Goal: Information Seeking & Learning: Learn about a topic

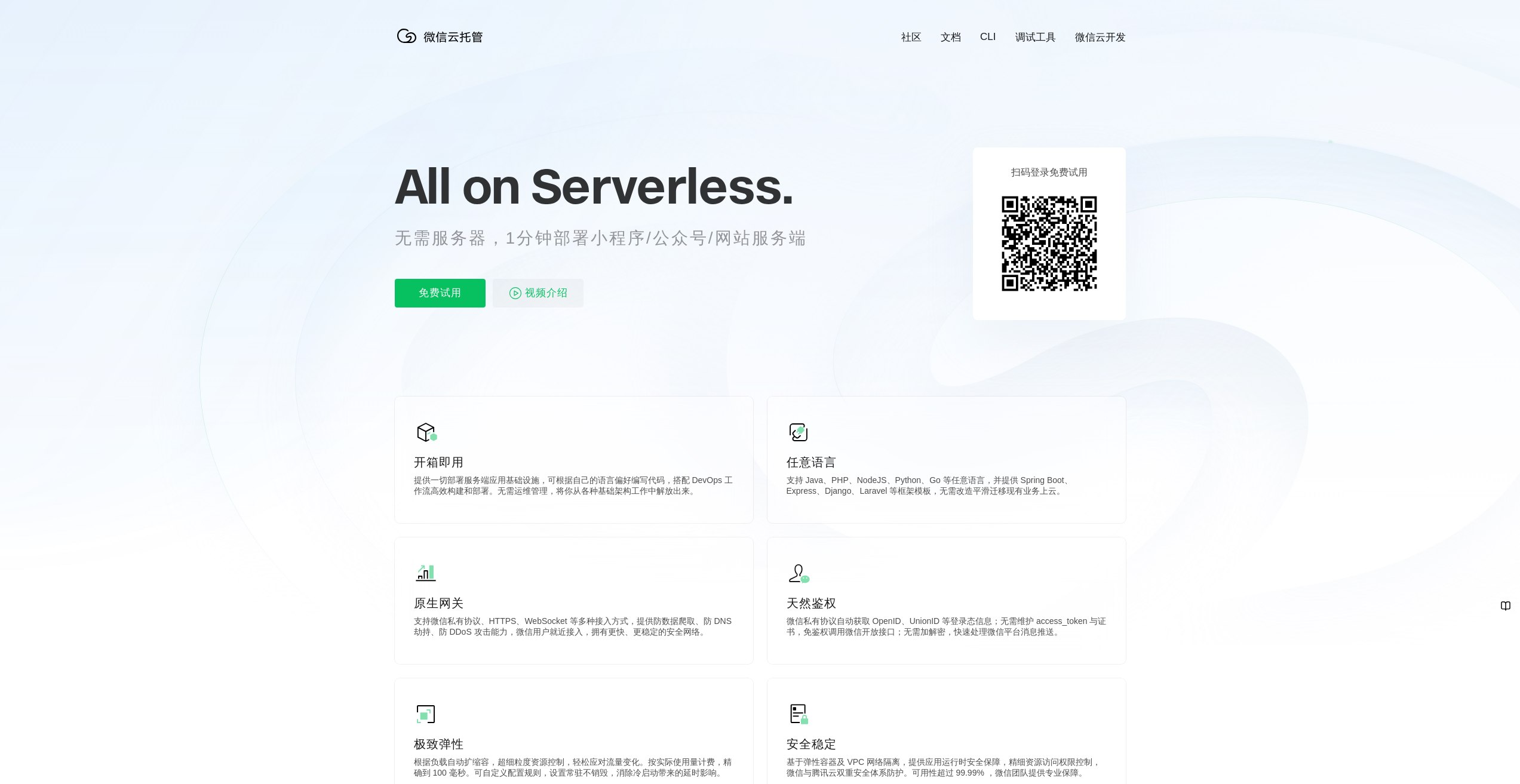
scroll to position [0, 2124]
click at [318, 714] on div "社区 文档 CLI 调试工具 微信云开发 All on Serverless. 无需服务器，1分钟部署小程序/公众号/网站服务端 免费试用 视频介绍 扫码登录…" at bounding box center [760, 529] width 1520 height 1058
click at [283, 549] on icon at bounding box center [760, 322] width 1146 height 645
click at [6, 451] on div at bounding box center [760, 322] width 1520 height 645
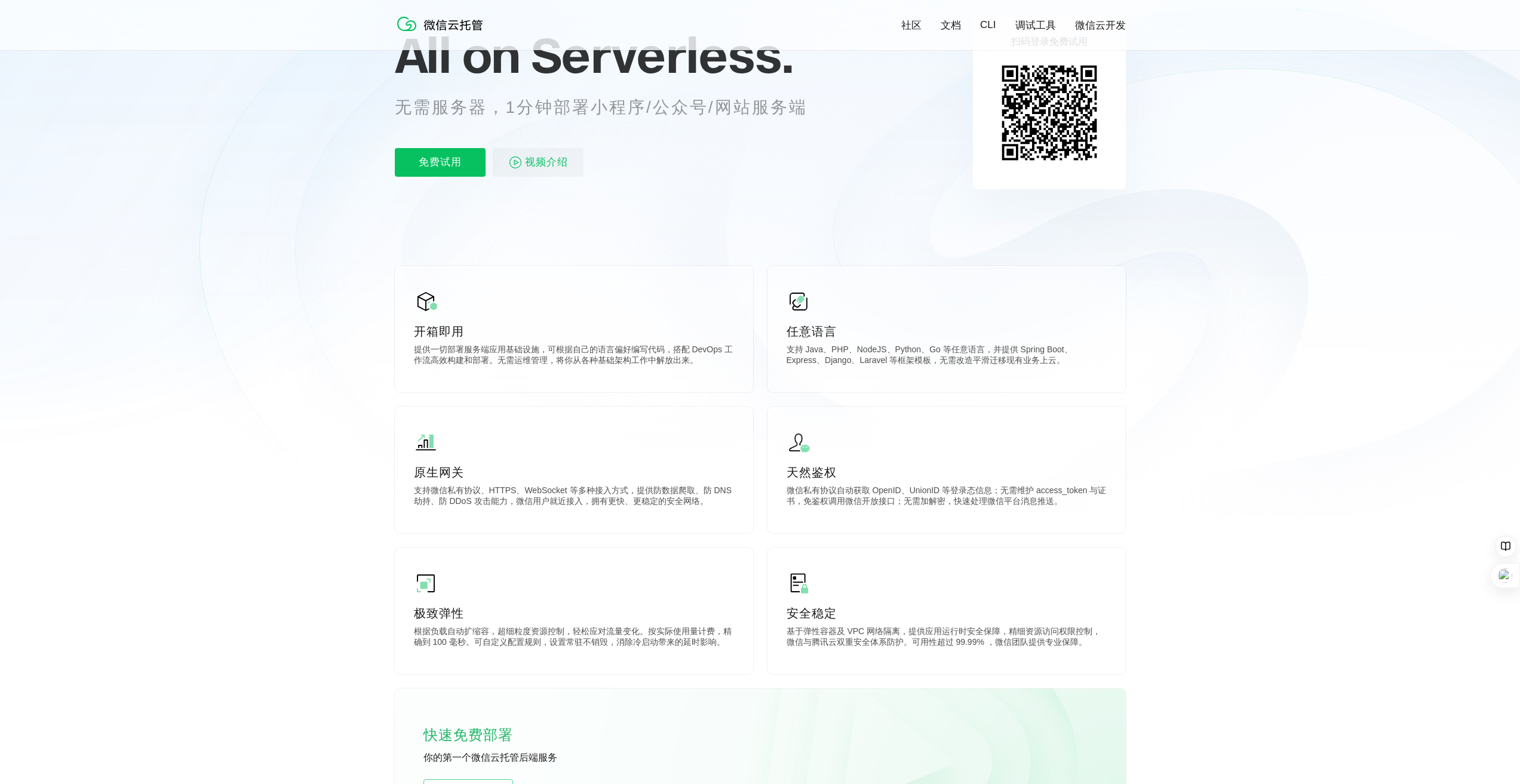
scroll to position [0, 0]
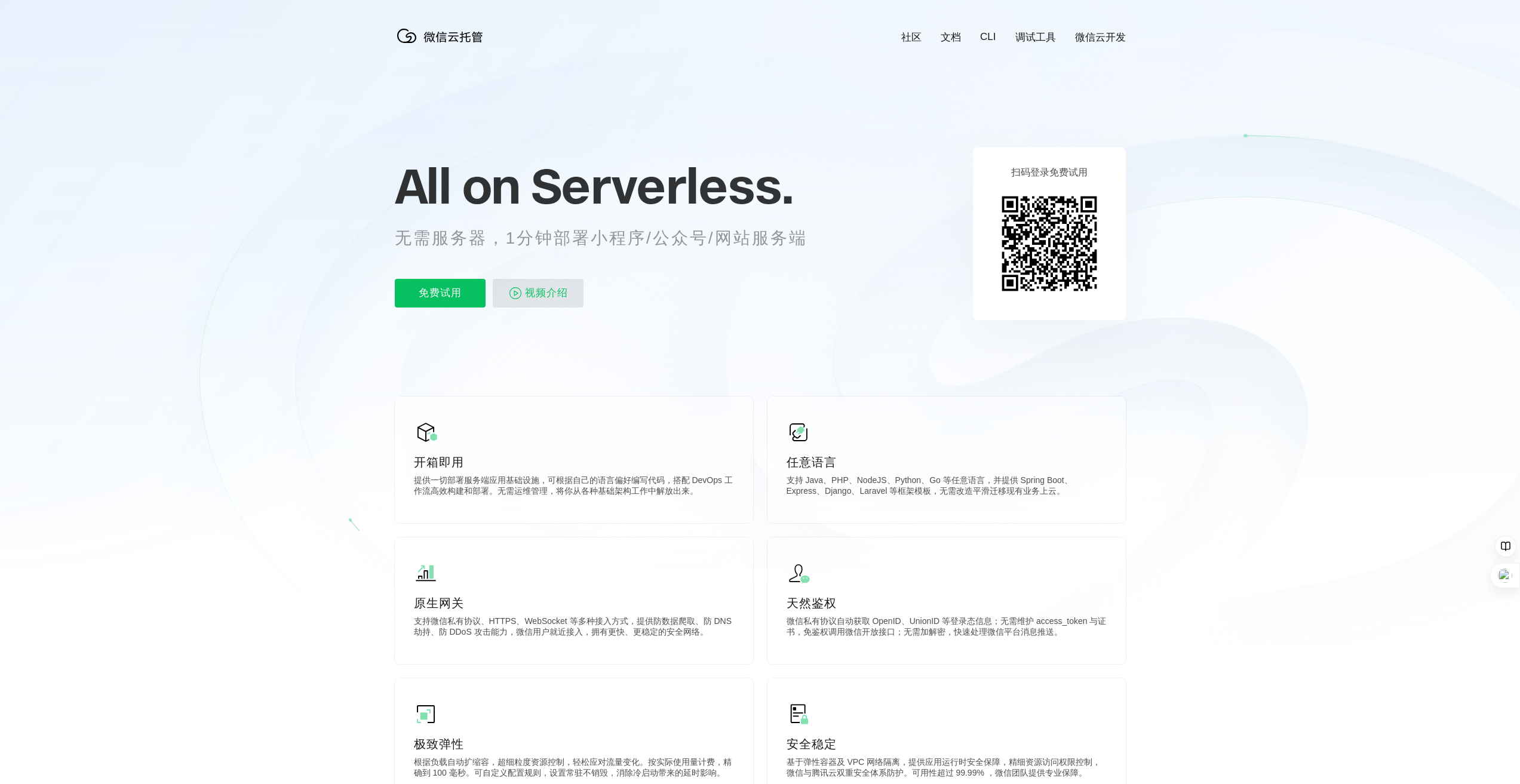
click at [557, 286] on span "视频介绍" at bounding box center [546, 293] width 43 height 29
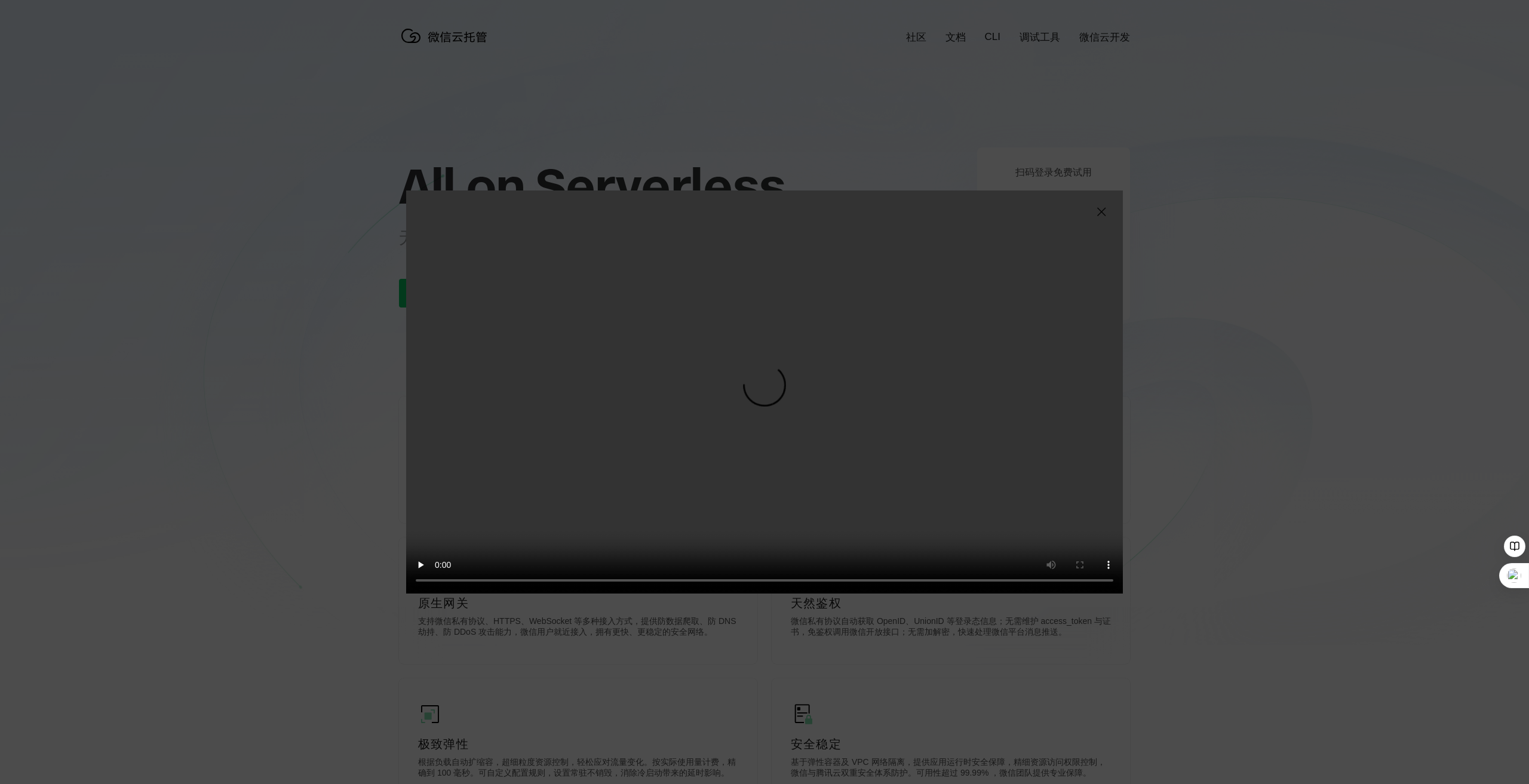
click at [1106, 214] on img at bounding box center [1102, 212] width 15 height 15
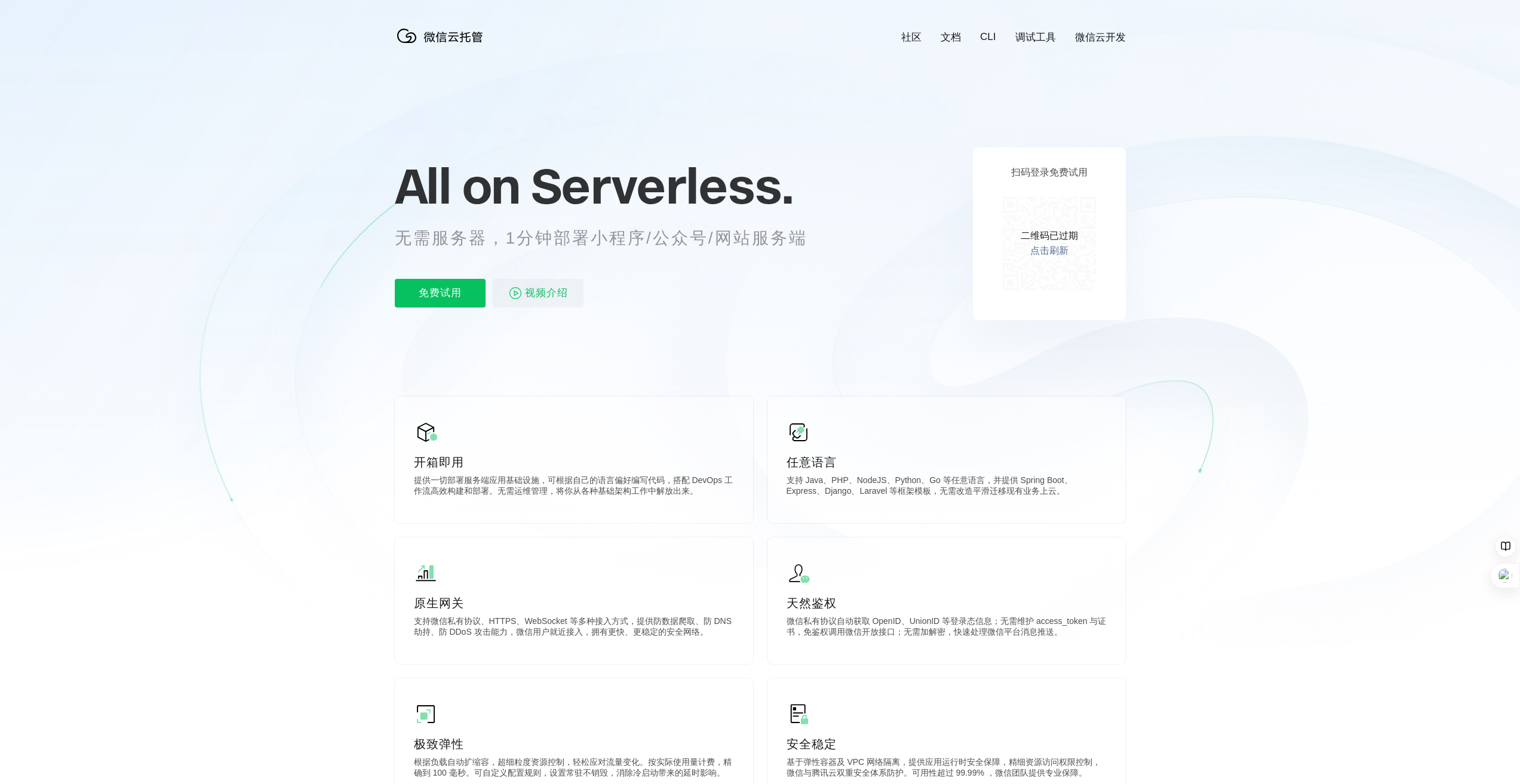
click at [218, 444] on icon at bounding box center [216, 383] width 32 height 235
click at [1031, 38] on link "调试工具" at bounding box center [1035, 37] width 40 height 14
click at [451, 296] on p "免费试用" at bounding box center [440, 293] width 91 height 29
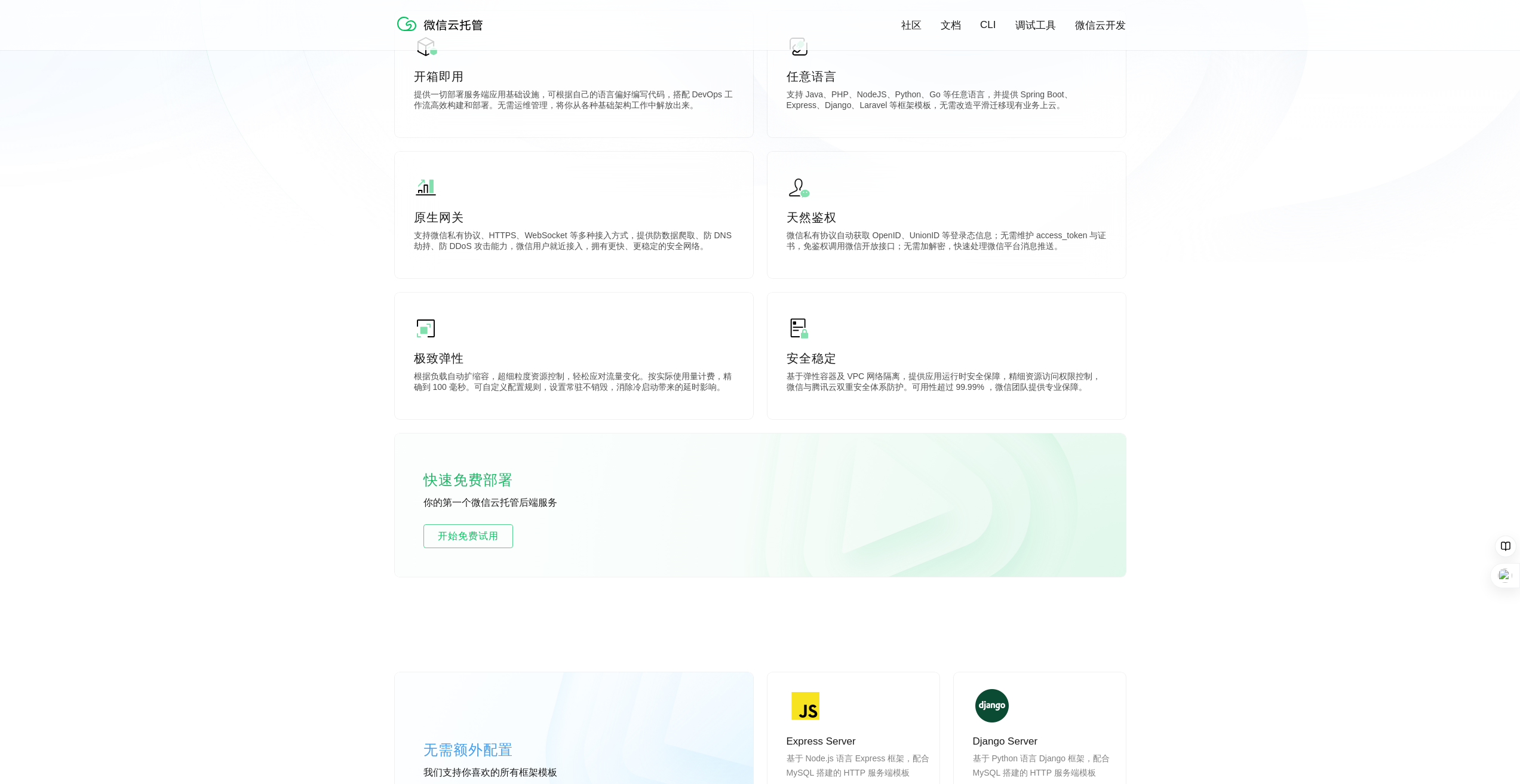
scroll to position [418, 0]
